Goal: Register for event/course

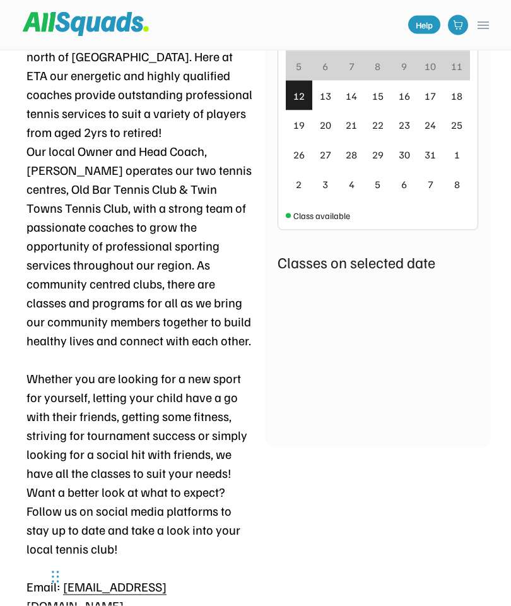
scroll to position [375, 0]
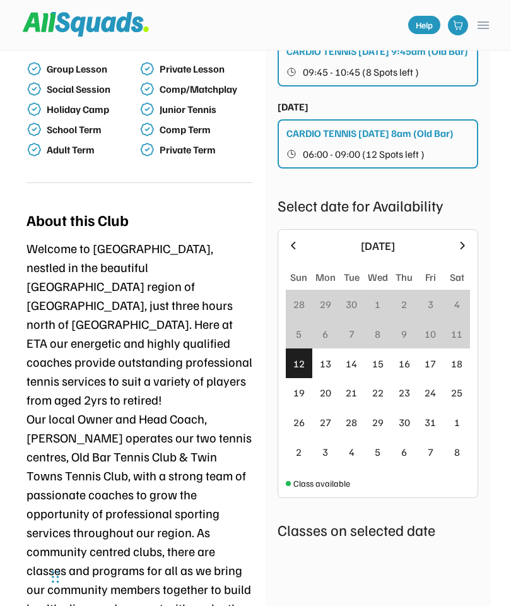
click at [329, 371] on div "13" at bounding box center [325, 363] width 11 height 15
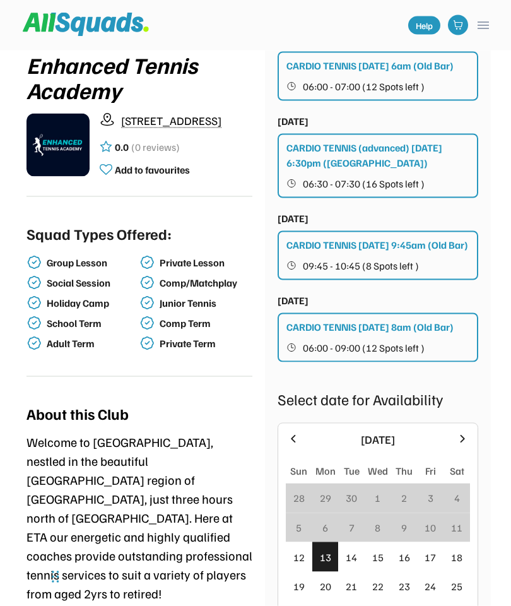
scroll to position [0, 0]
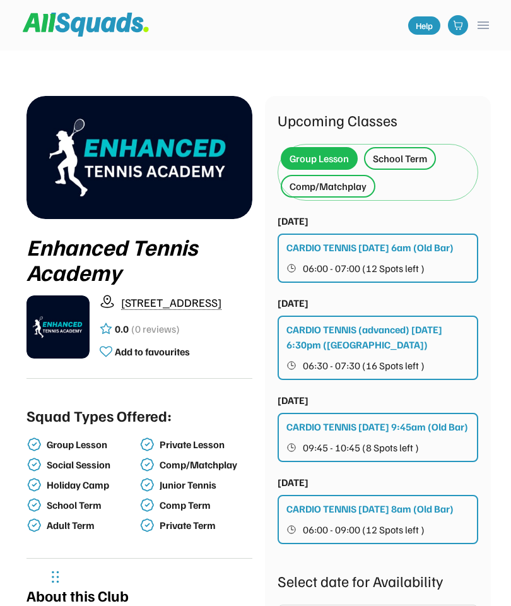
click at [412, 162] on div "School Term" at bounding box center [400, 158] width 54 height 15
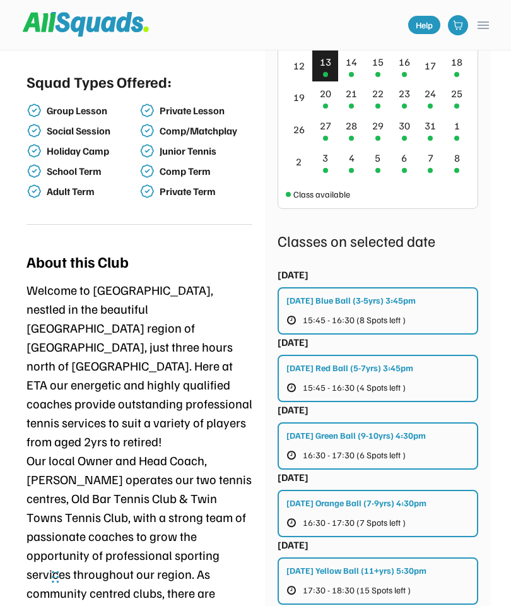
scroll to position [331, 0]
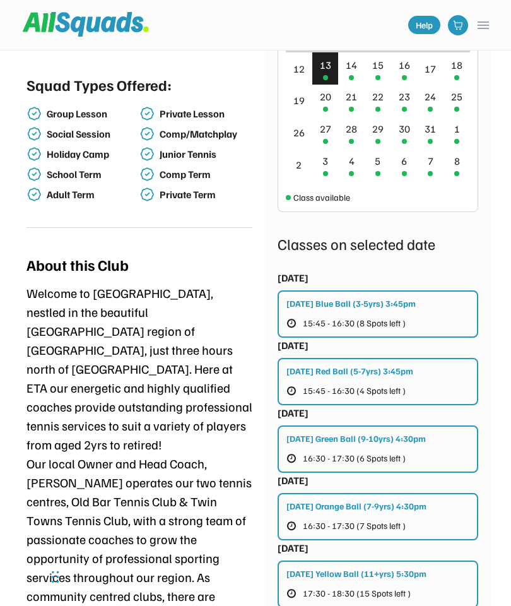
click at [358, 71] on div "14" at bounding box center [351, 68] width 27 height 32
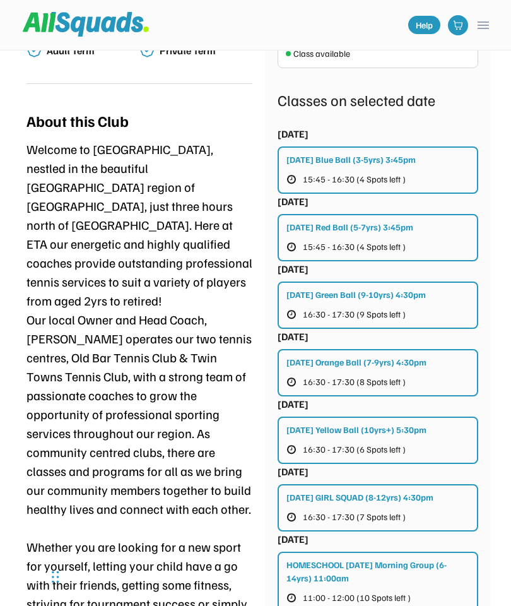
scroll to position [473, 0]
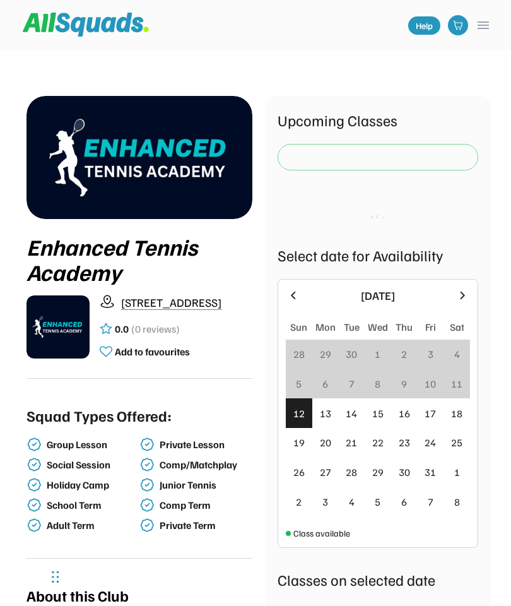
click at [353, 419] on div "14" at bounding box center [351, 413] width 11 height 15
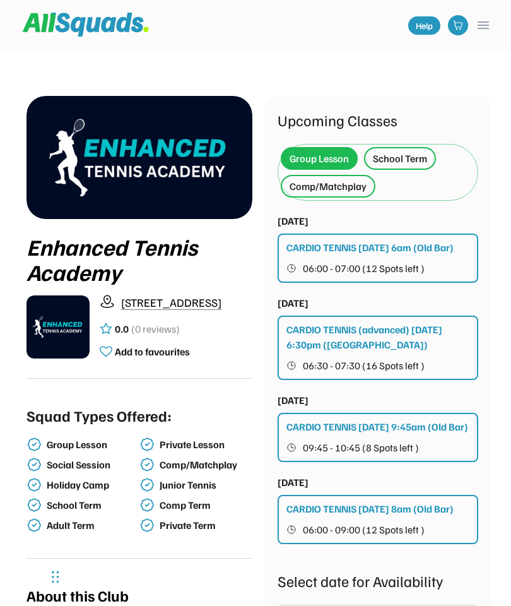
click at [411, 157] on div "School Term" at bounding box center [400, 158] width 54 height 15
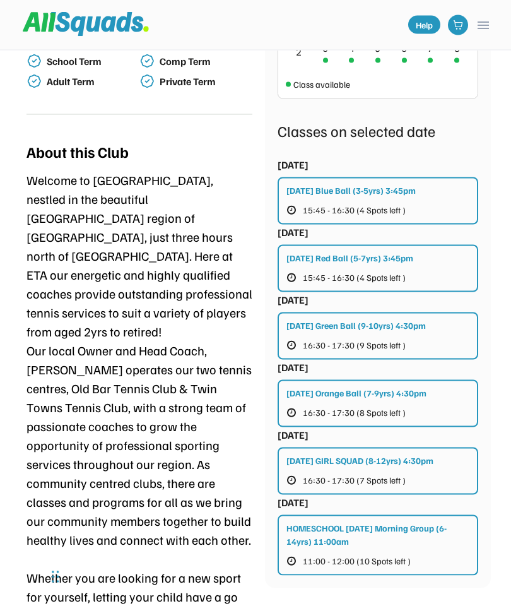
scroll to position [495, 0]
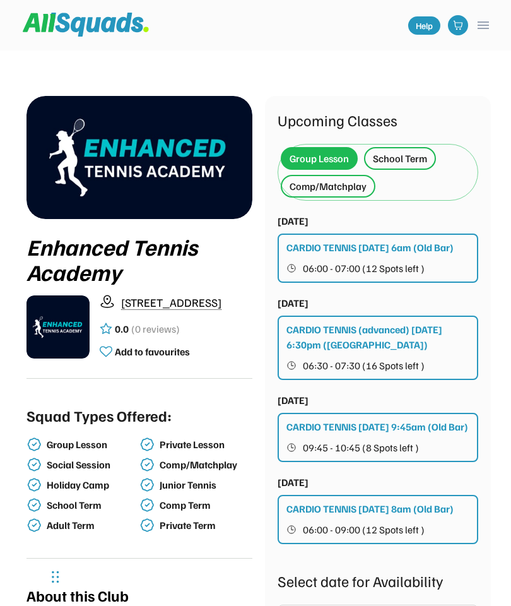
click at [406, 167] on div "School Term" at bounding box center [400, 158] width 72 height 23
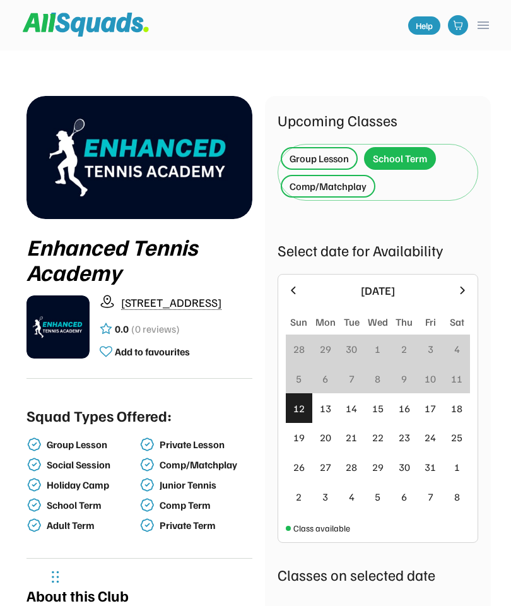
click at [350, 410] on div "14" at bounding box center [351, 408] width 11 height 15
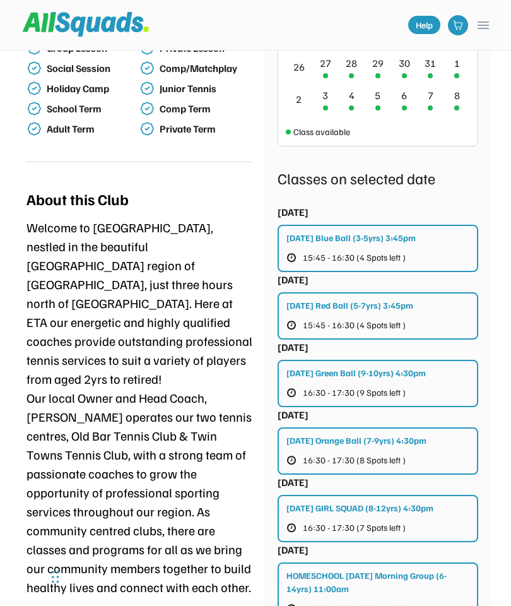
scroll to position [420, 0]
